Goal: Information Seeking & Learning: Learn about a topic

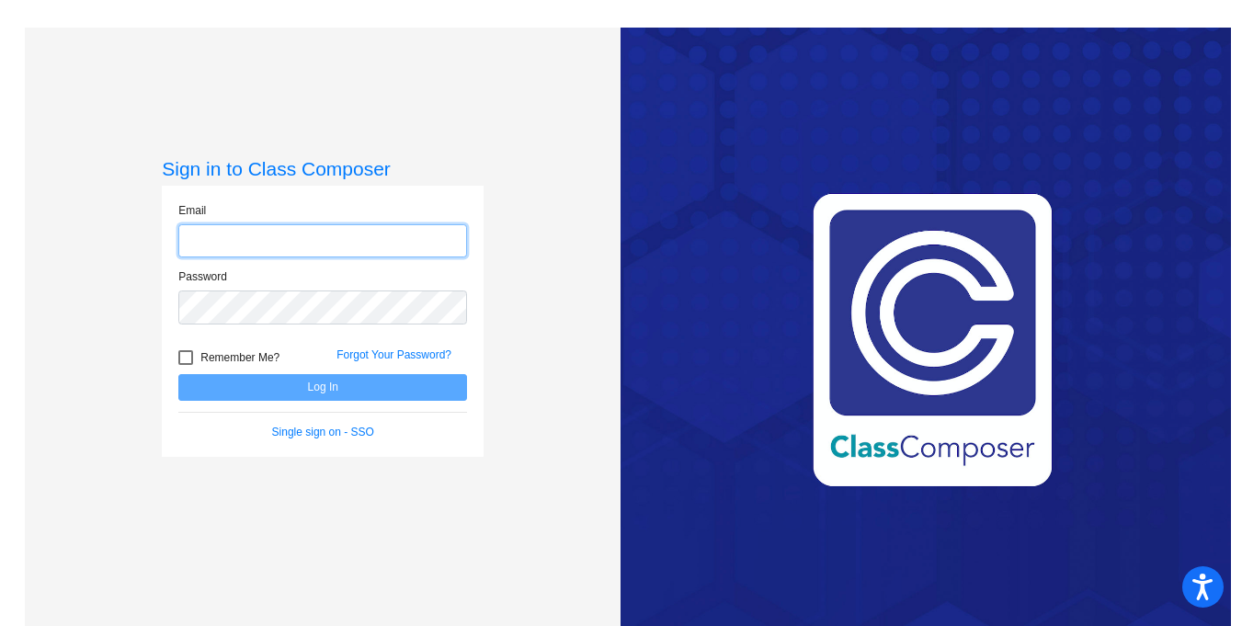
type input "[EMAIL_ADDRESS][PERSON_NAME][DOMAIN_NAME]"
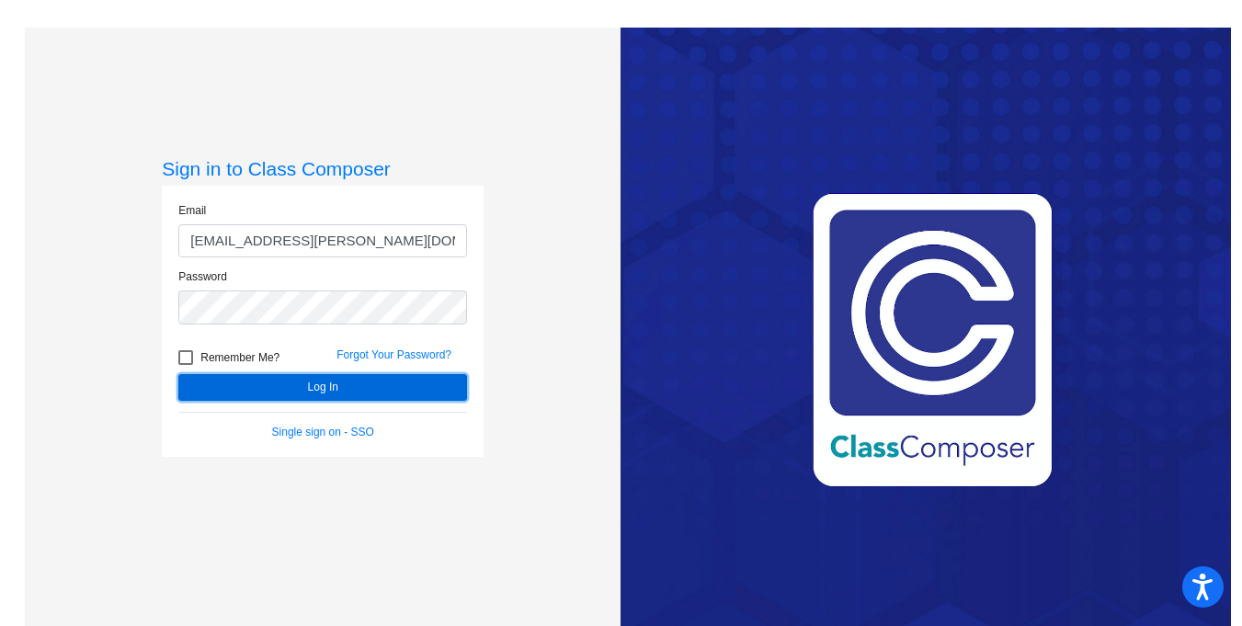
click at [338, 385] on button "Log In" at bounding box center [322, 387] width 289 height 27
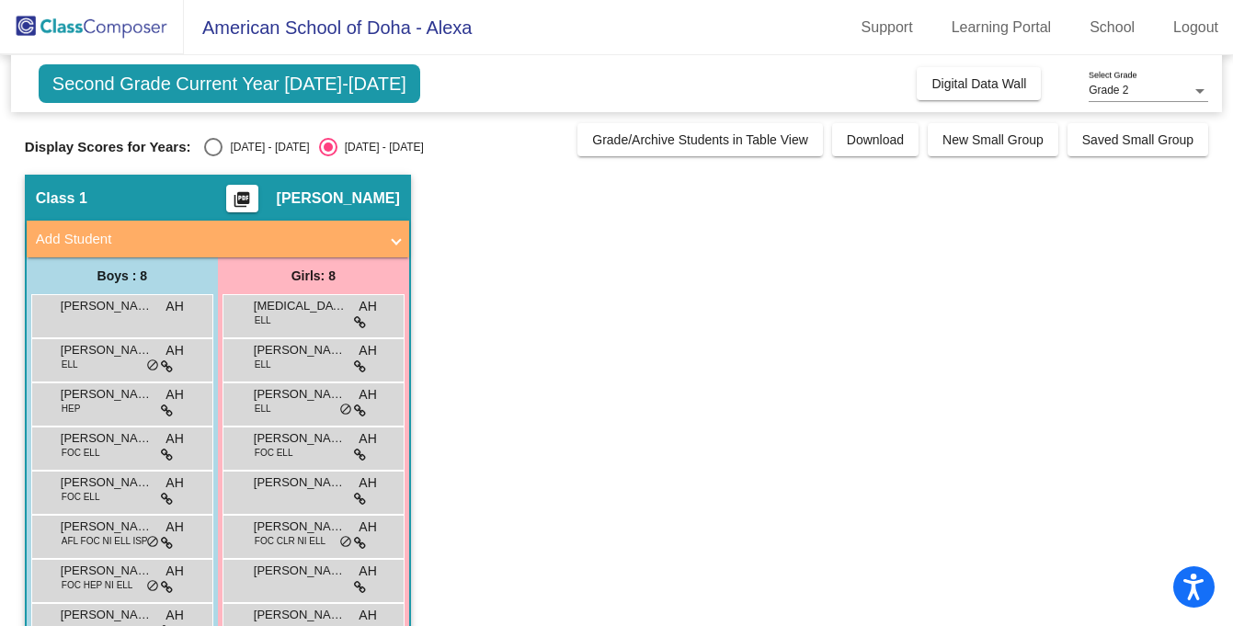
click at [215, 141] on div "Select an option" at bounding box center [213, 147] width 18 height 18
click at [213, 156] on input "[DATE] - [DATE]" at bounding box center [212, 156] width 1 height 1
radio input "true"
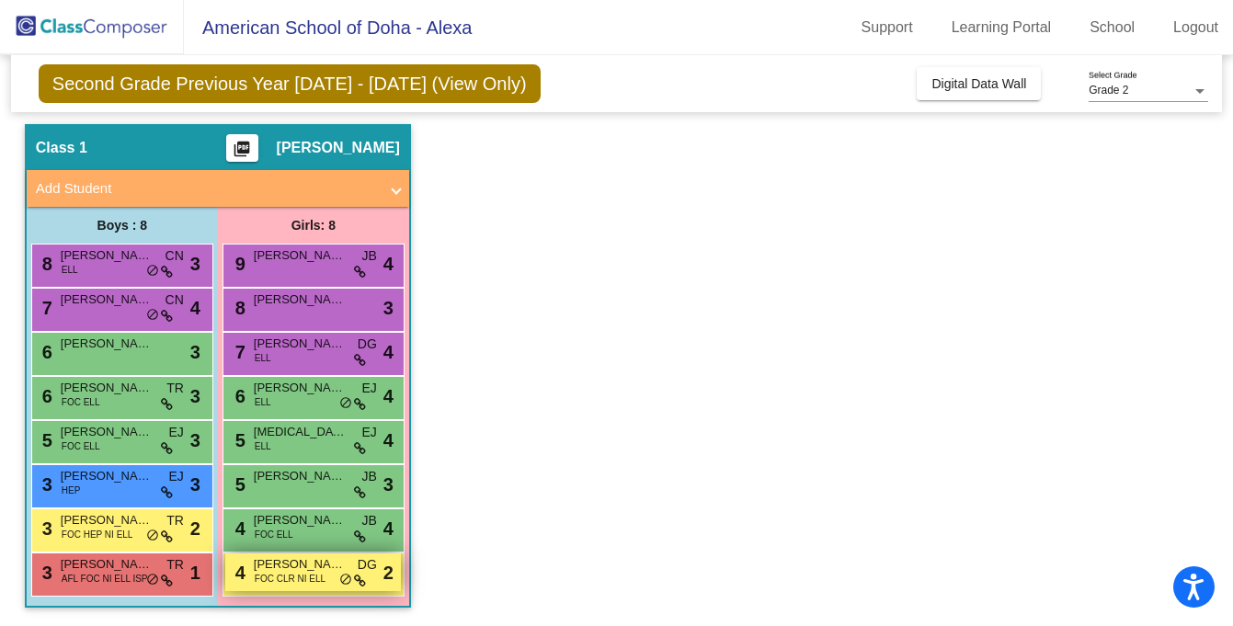
click at [279, 579] on span "FOC CLR NI ELL" at bounding box center [290, 579] width 71 height 14
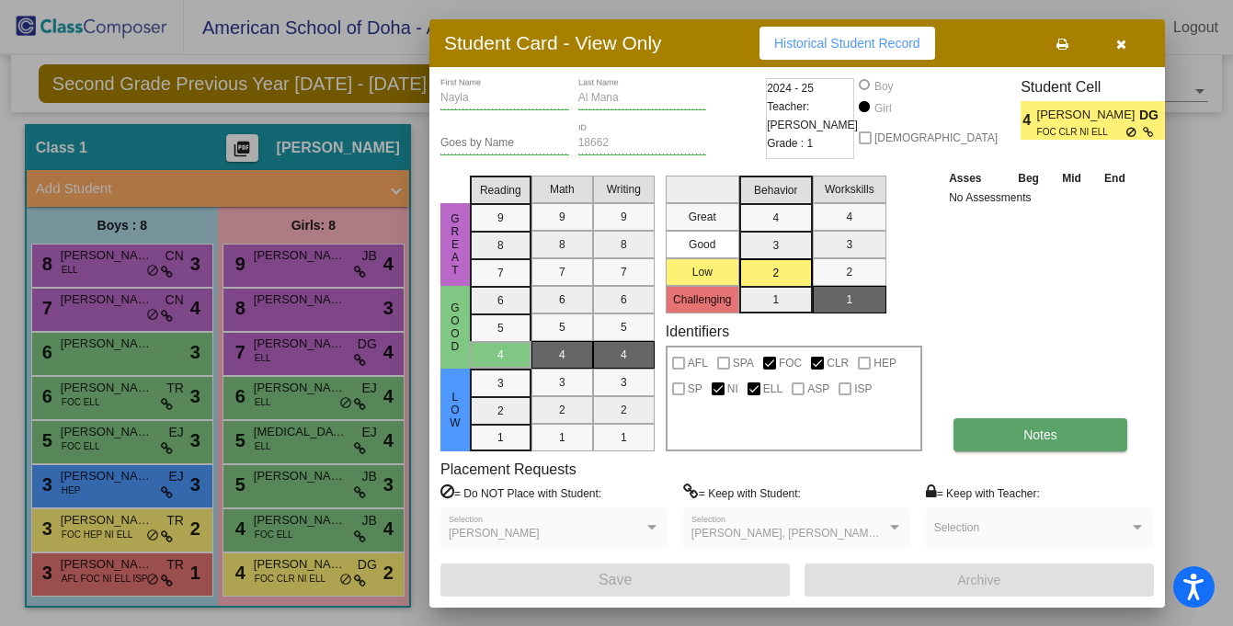
click at [1027, 444] on button "Notes" at bounding box center [1041, 434] width 174 height 33
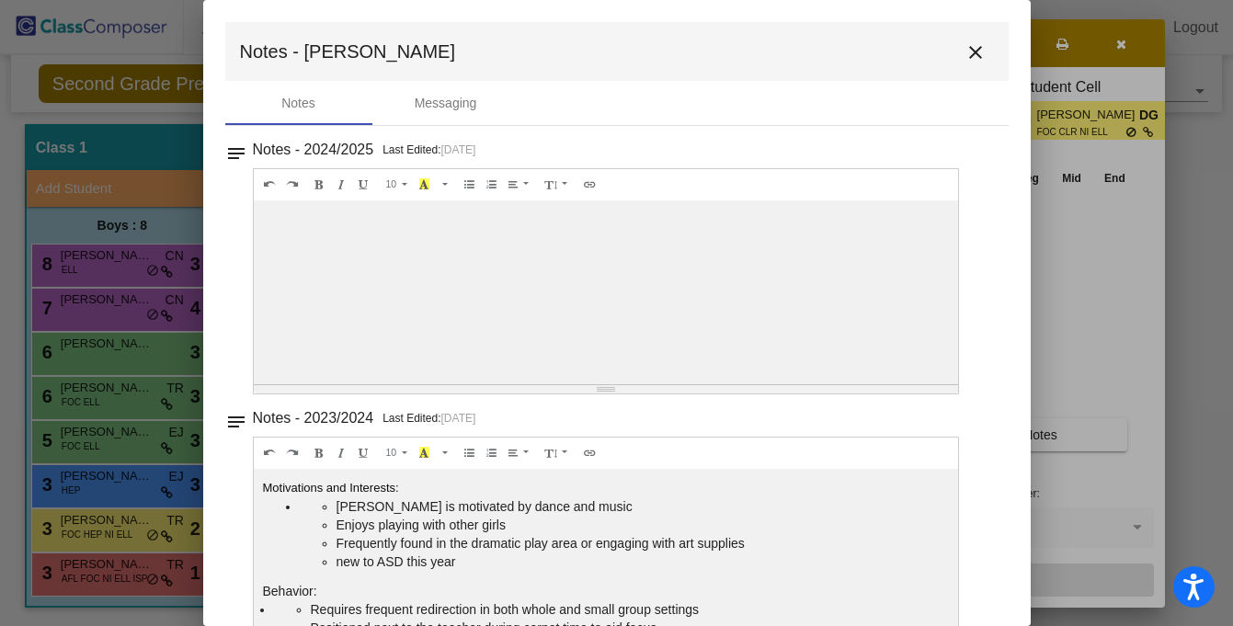
click at [968, 55] on mat-icon "close" at bounding box center [976, 52] width 22 height 22
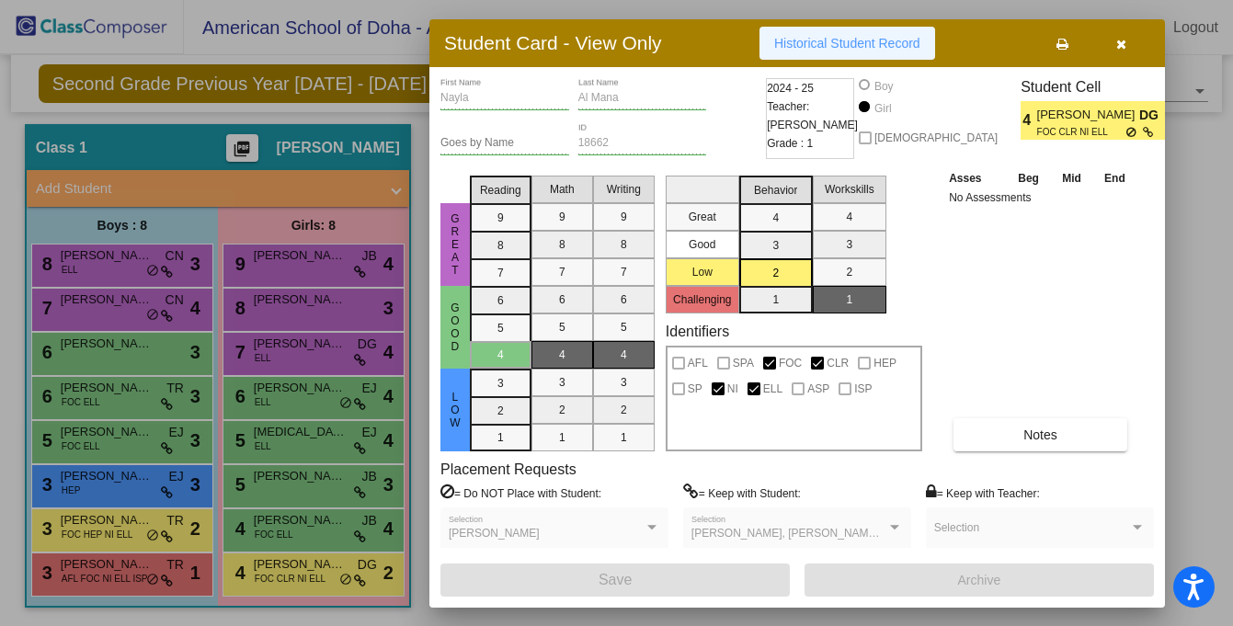
click at [834, 45] on span "Historical Student Record" at bounding box center [847, 43] width 146 height 15
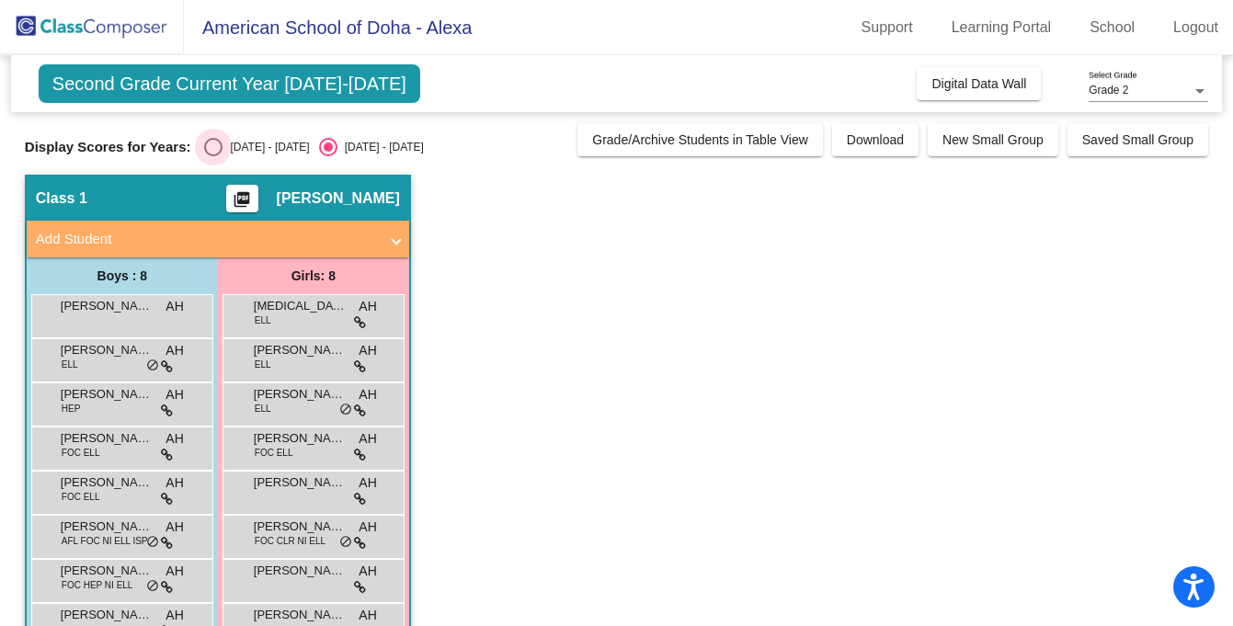
click at [212, 148] on div "Select an option" at bounding box center [213, 147] width 18 height 18
click at [212, 156] on input "[DATE] - [DATE]" at bounding box center [212, 156] width 1 height 1
radio input "true"
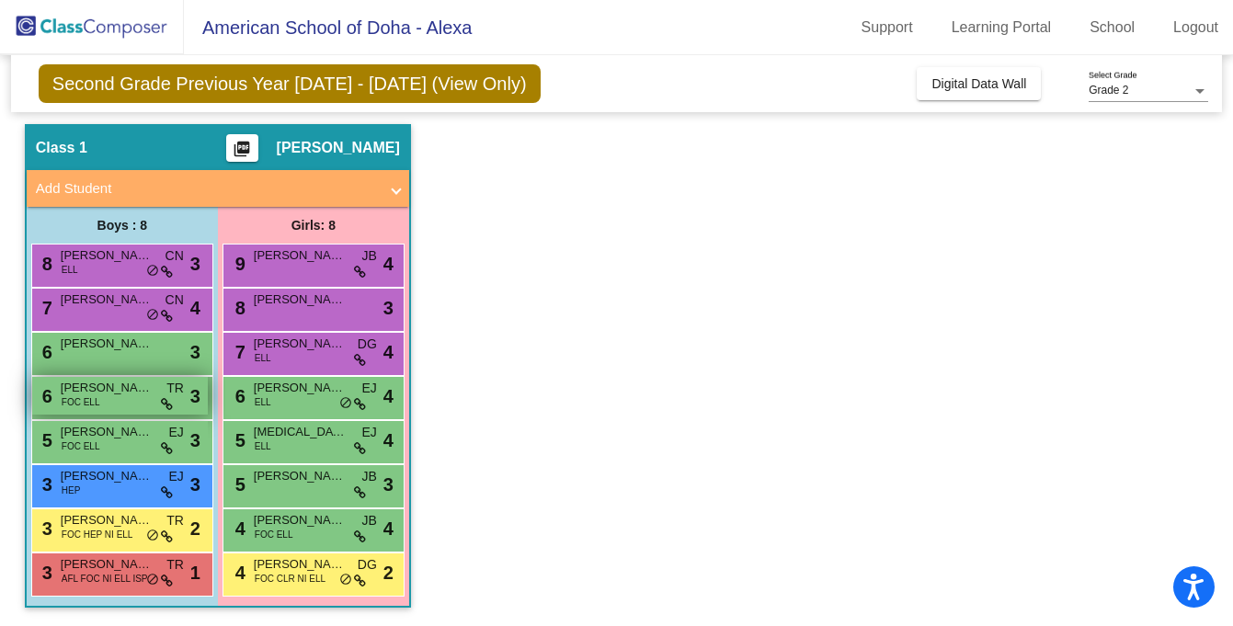
click at [102, 388] on span "[PERSON_NAME] El [PERSON_NAME]" at bounding box center [107, 388] width 92 height 18
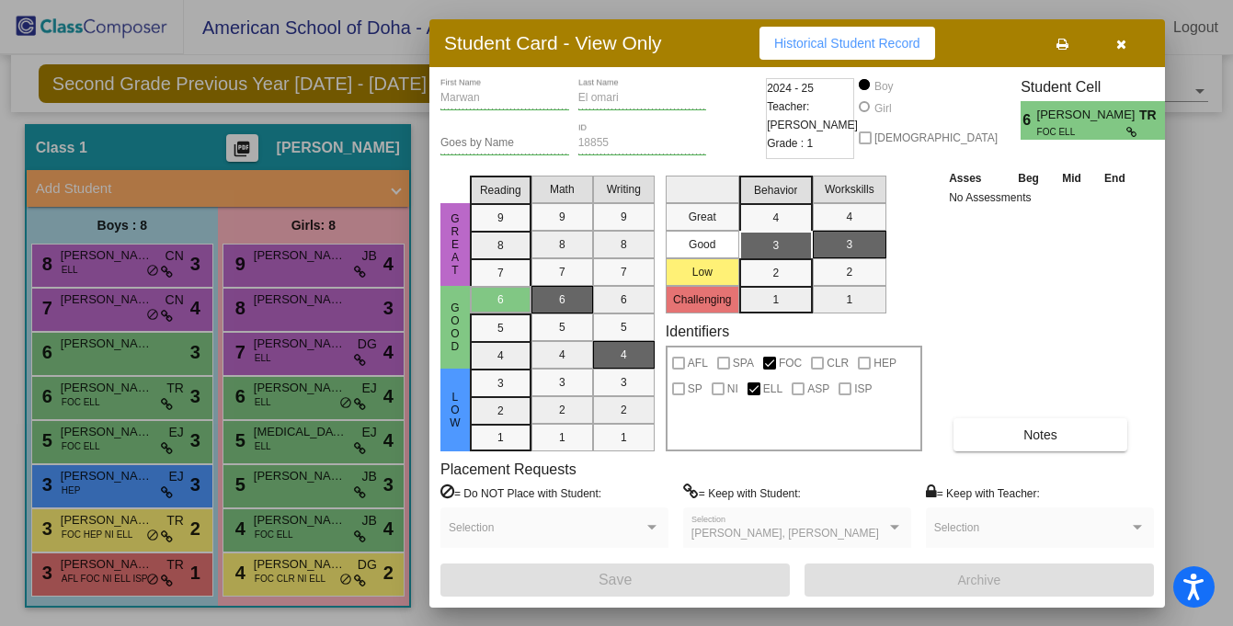
click at [864, 40] on span "Historical Student Record" at bounding box center [847, 43] width 146 height 15
click at [1127, 48] on button "button" at bounding box center [1120, 43] width 59 height 33
